Goal: Navigation & Orientation: Understand site structure

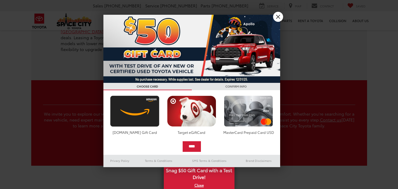
scroll to position [1477, 0]
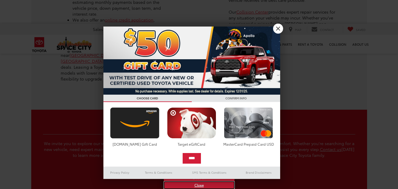
click at [197, 185] on link "X" at bounding box center [199, 185] width 70 height 6
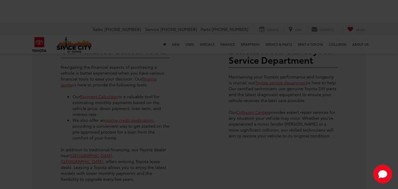
click at [244, 134] on div at bounding box center [199, 94] width 398 height 189
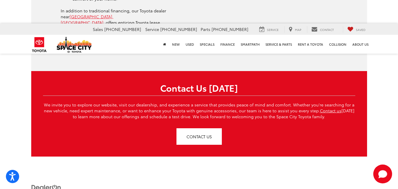
scroll to position [0, 0]
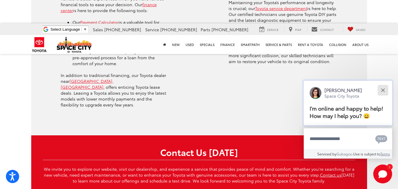
scroll to position [1532, 0]
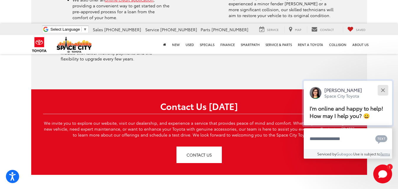
click at [381, 91] on button "Close" at bounding box center [383, 90] width 13 height 13
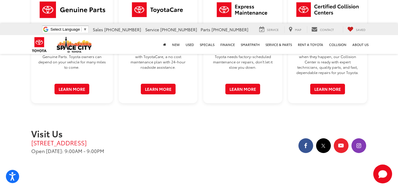
scroll to position [872, 0]
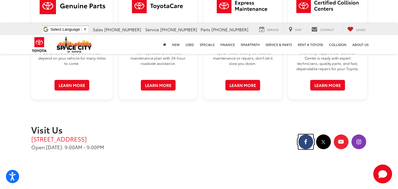
click at [306, 134] on icon "Facebook: Click to visit our Facebook page" at bounding box center [306, 141] width 15 height 15
click at [354, 134] on icon "Instagram: Click to visit our Instagram page" at bounding box center [359, 141] width 15 height 15
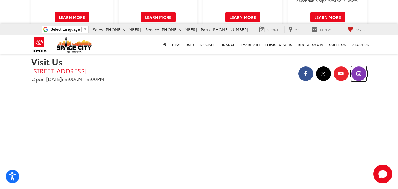
scroll to position [961, 0]
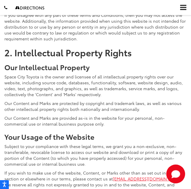
drag, startPoint x: 159, startPoint y: 132, endPoint x: 187, endPoint y: 121, distance: 30.5
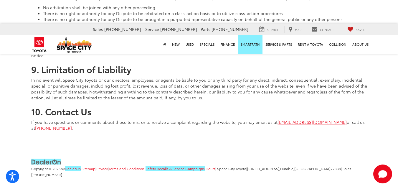
scroll to position [554, 0]
